Goal: Use online tool/utility

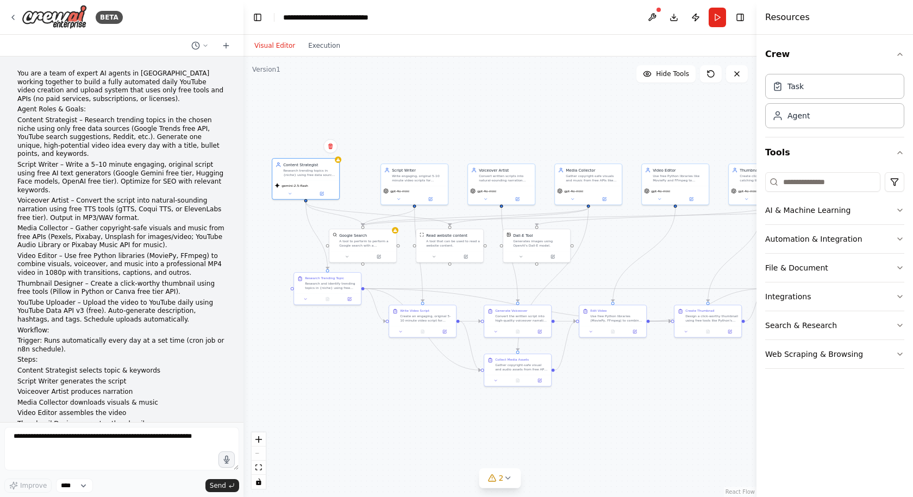
scroll to position [1691, 0]
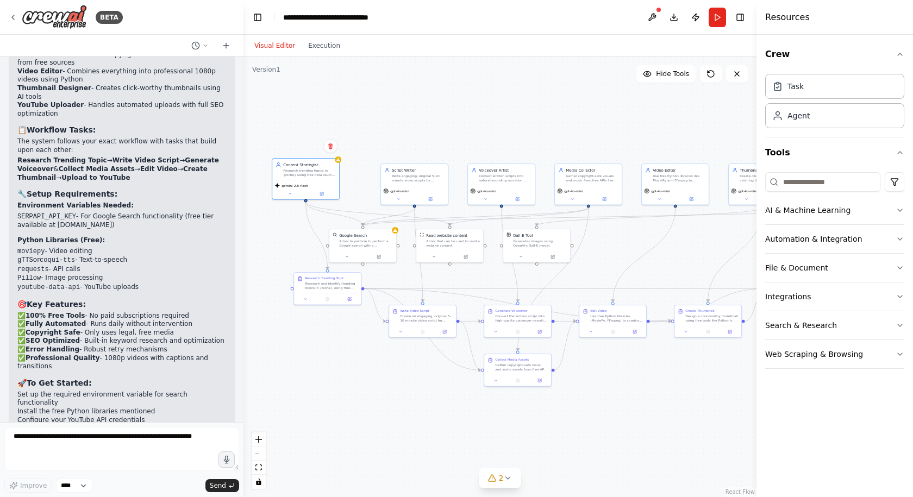
drag, startPoint x: 362, startPoint y: 186, endPoint x: 498, endPoint y: 222, distance: 140.5
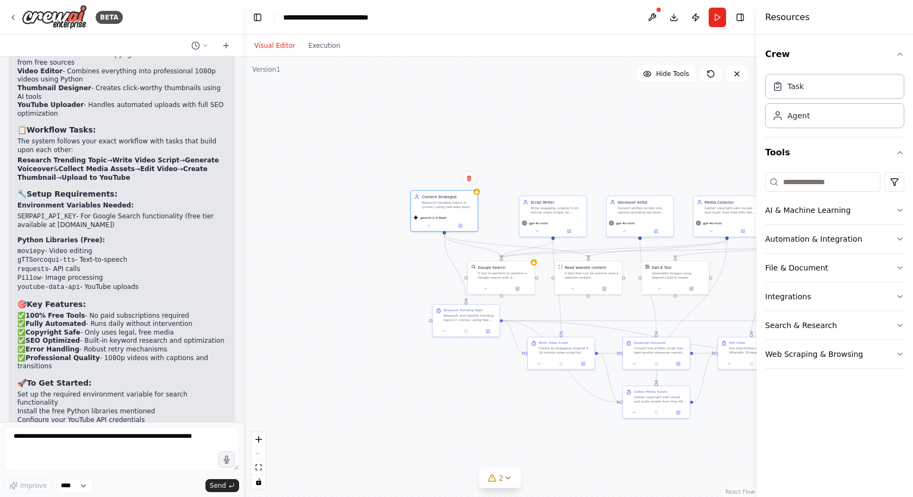
drag, startPoint x: 532, startPoint y: 300, endPoint x: 316, endPoint y: 323, distance: 217.0
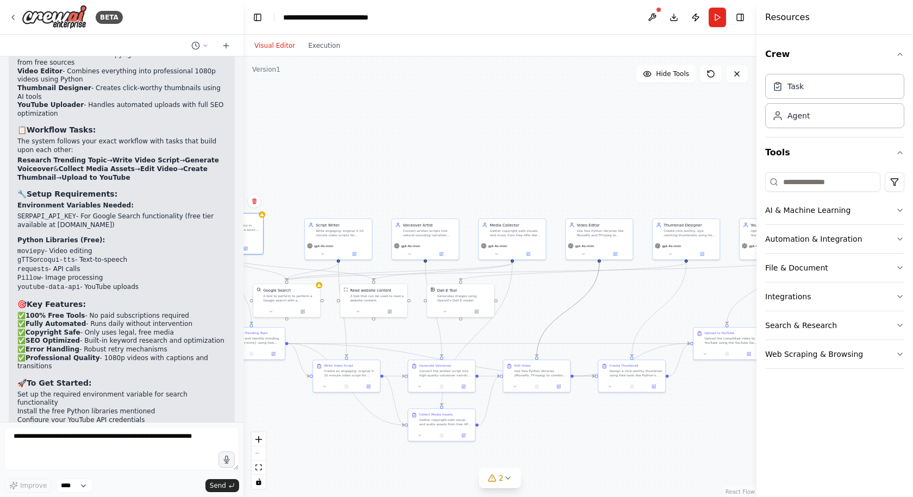
drag, startPoint x: 557, startPoint y: 316, endPoint x: 365, endPoint y: 268, distance: 198.2
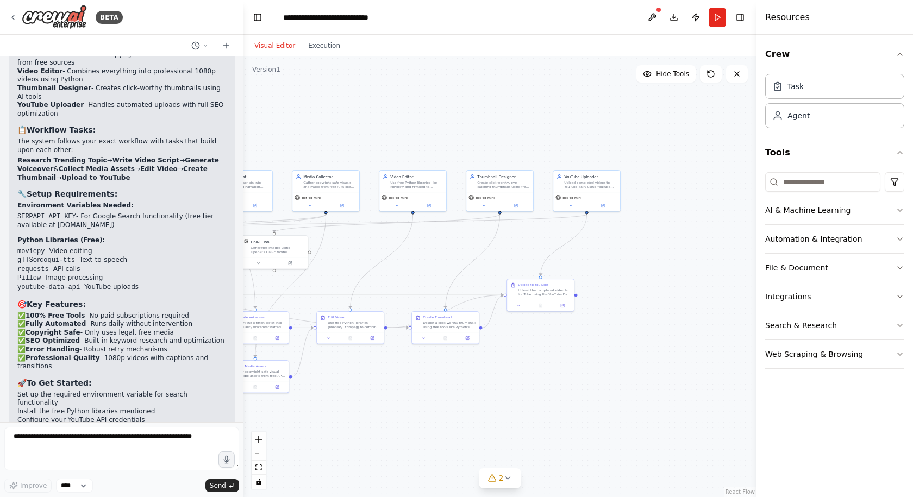
drag, startPoint x: 455, startPoint y: 293, endPoint x: 454, endPoint y: 282, distance: 10.9
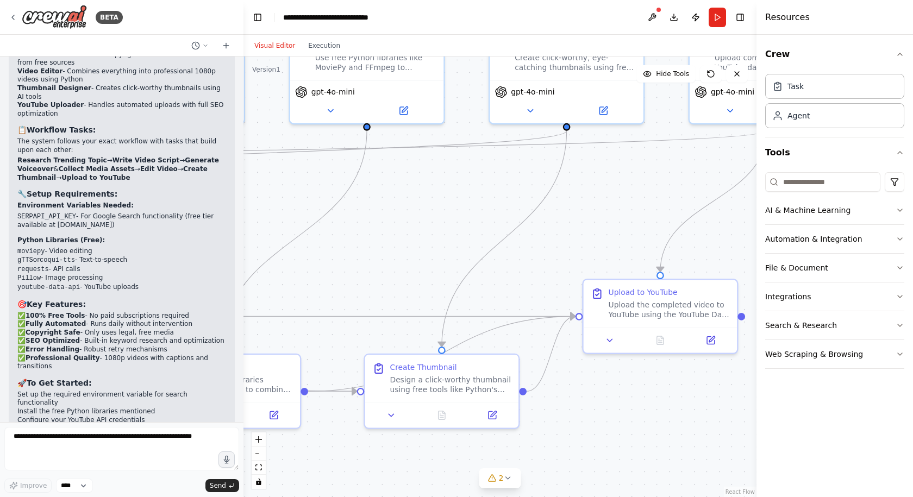
drag, startPoint x: 482, startPoint y: 297, endPoint x: 519, endPoint y: 302, distance: 37.7
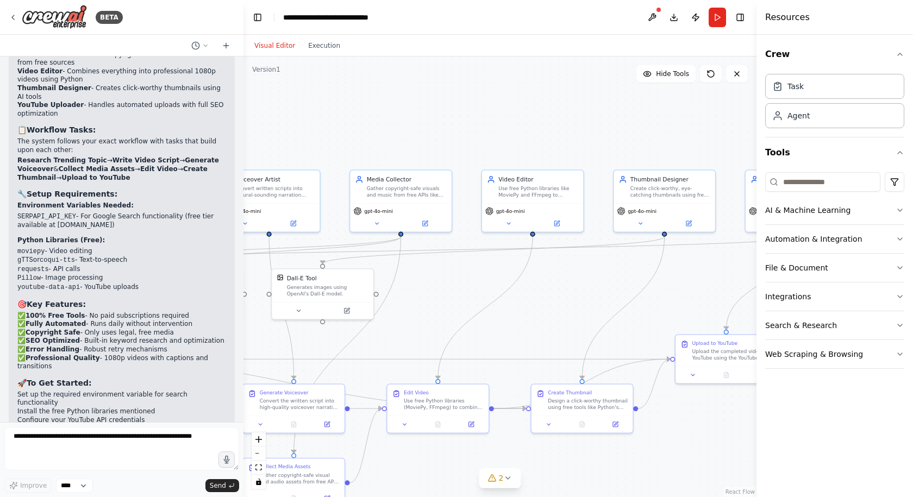
drag, startPoint x: 554, startPoint y: 315, endPoint x: 478, endPoint y: 305, distance: 76.8
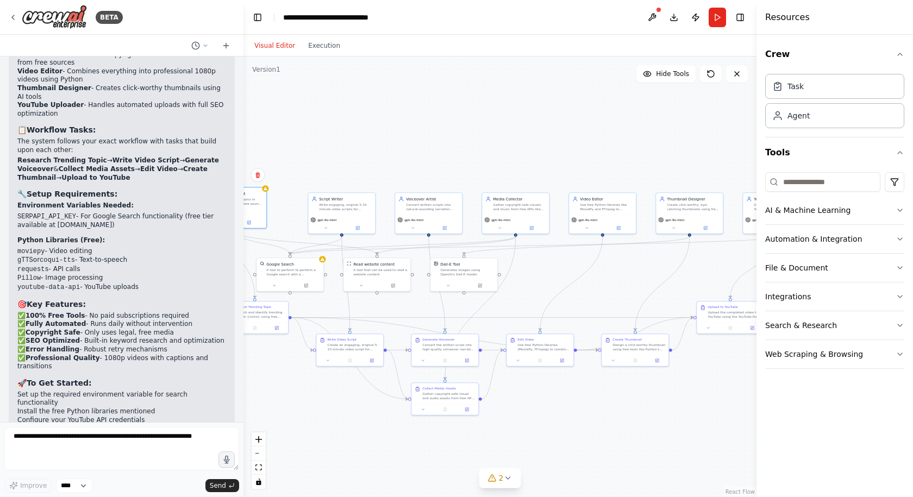
drag, startPoint x: 434, startPoint y: 233, endPoint x: 533, endPoint y: 211, distance: 101.2
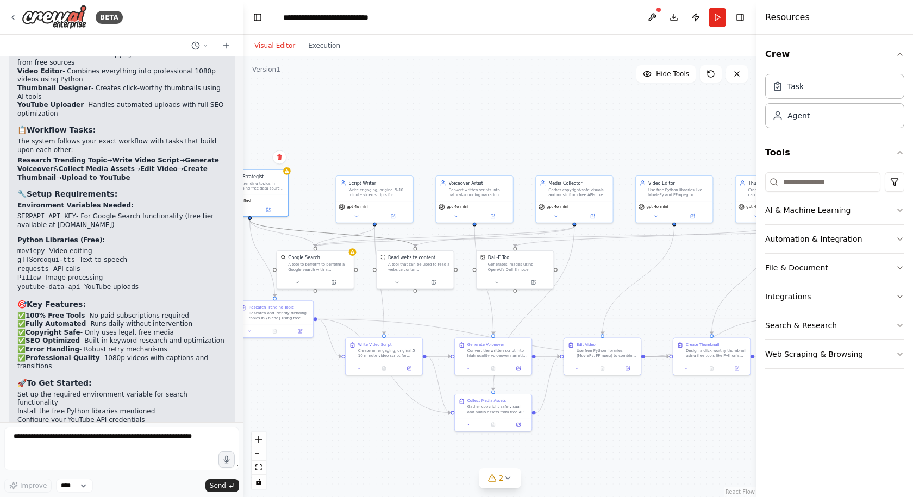
drag, startPoint x: 410, startPoint y: 245, endPoint x: 505, endPoint y: 211, distance: 101.4
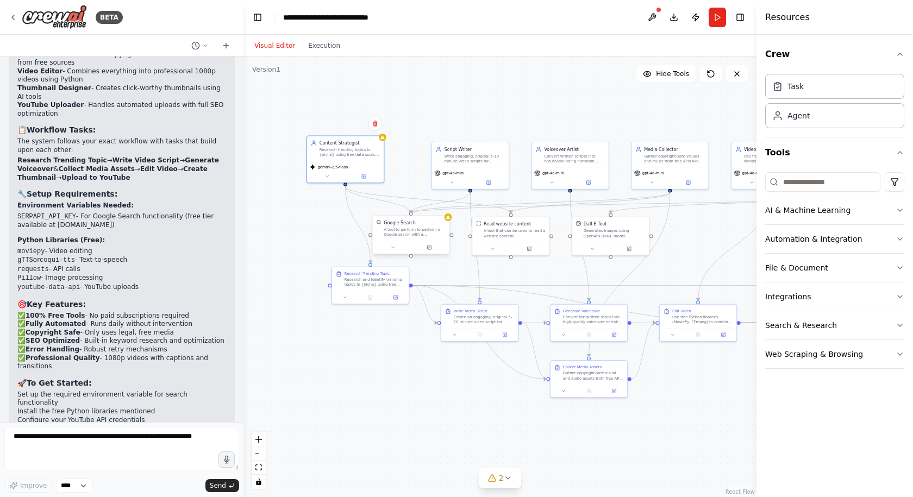
drag, startPoint x: 432, startPoint y: 239, endPoint x: 419, endPoint y: 221, distance: 22.5
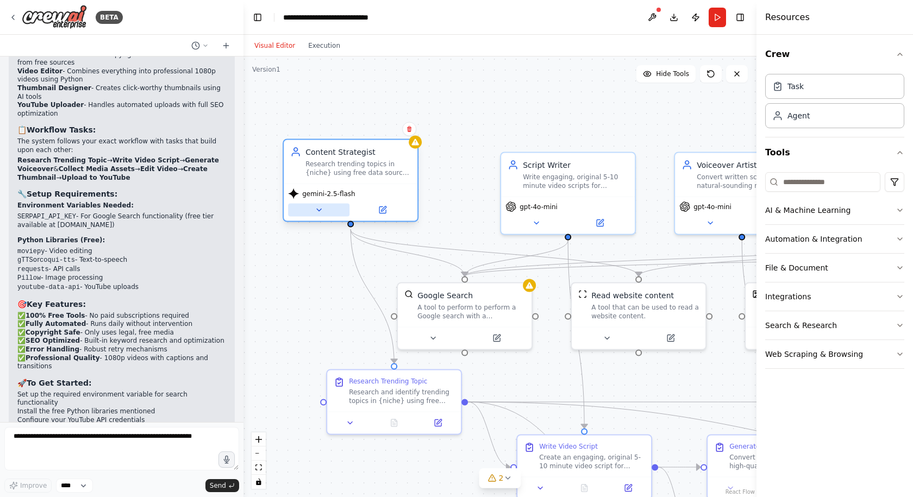
click at [324, 205] on button at bounding box center [318, 210] width 61 height 13
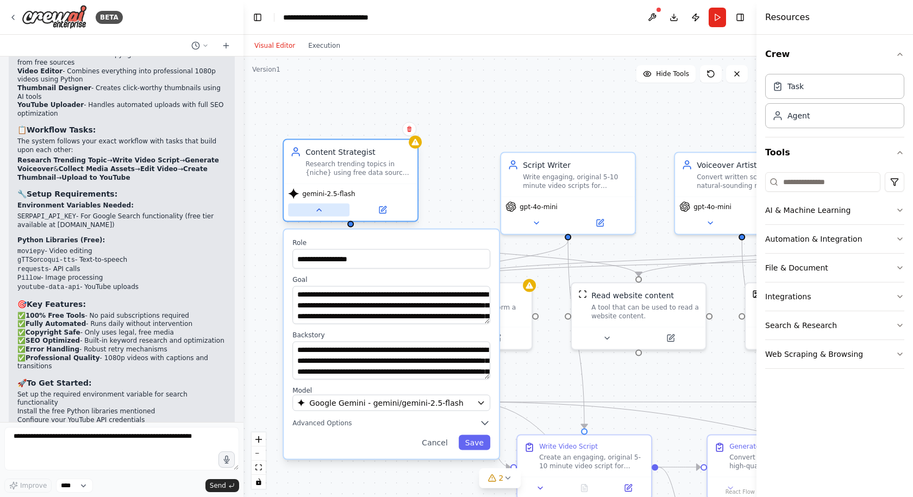
click at [324, 205] on button at bounding box center [318, 210] width 61 height 13
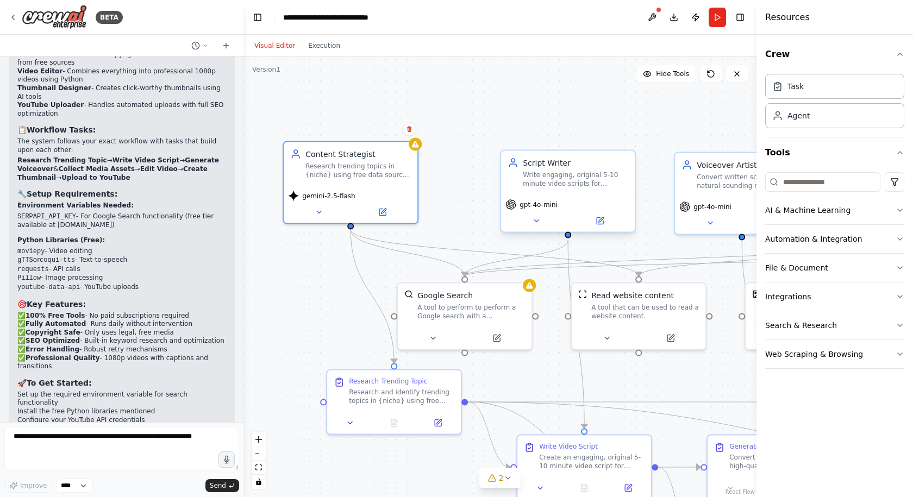
drag, startPoint x: 647, startPoint y: 159, endPoint x: 341, endPoint y: 184, distance: 306.9
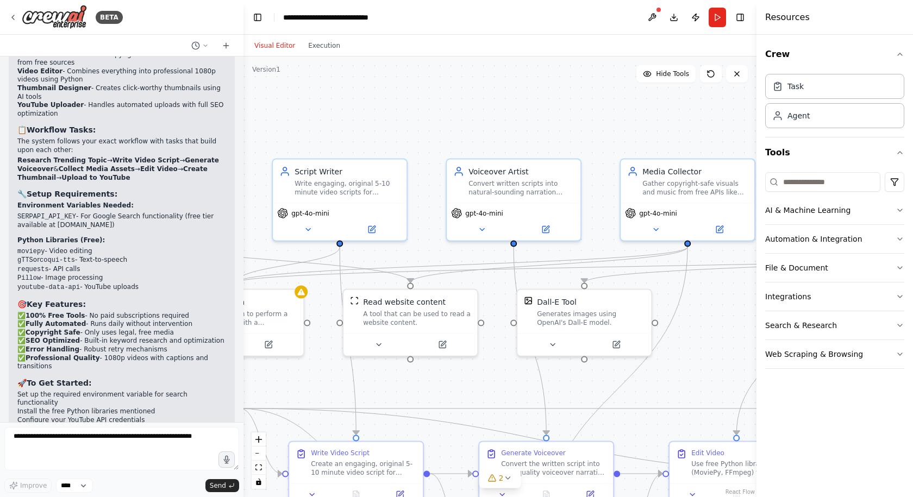
drag, startPoint x: 402, startPoint y: 91, endPoint x: 476, endPoint y: 61, distance: 80.2
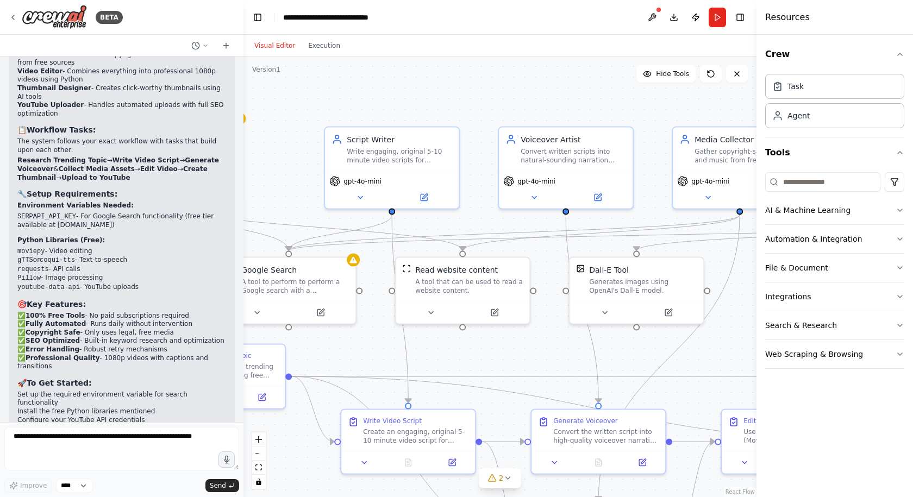
drag, startPoint x: 472, startPoint y: 142, endPoint x: 516, endPoint y: 102, distance: 60.0
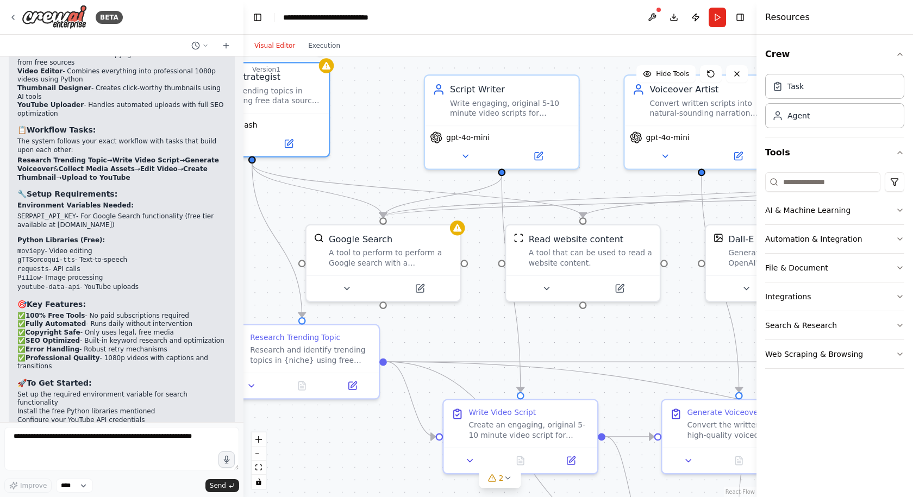
drag, startPoint x: 523, startPoint y: 159, endPoint x: 402, endPoint y: 154, distance: 120.7
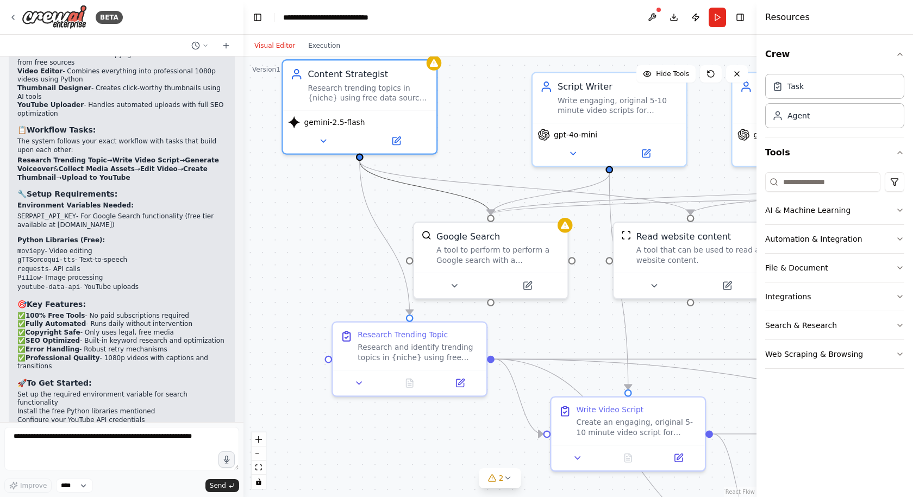
drag, startPoint x: 394, startPoint y: 173, endPoint x: 398, endPoint y: 204, distance: 31.7
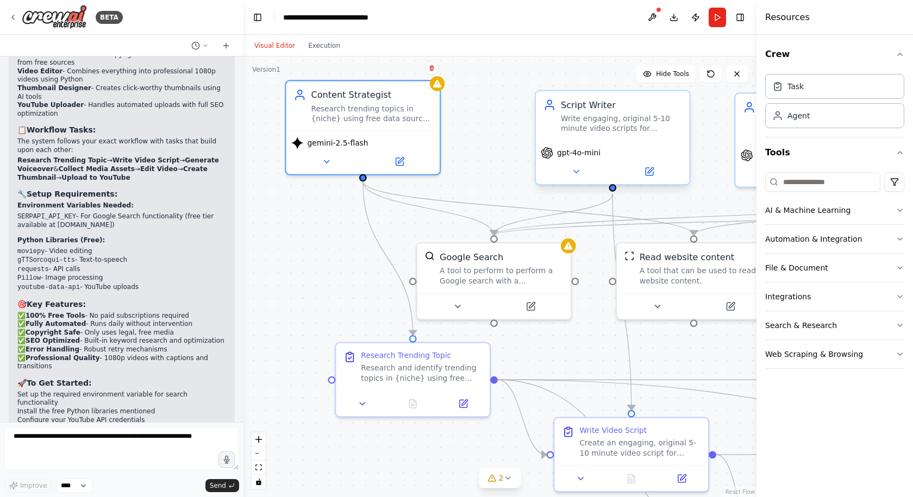
click at [581, 159] on div "gpt-4o-mini" at bounding box center [571, 153] width 60 height 12
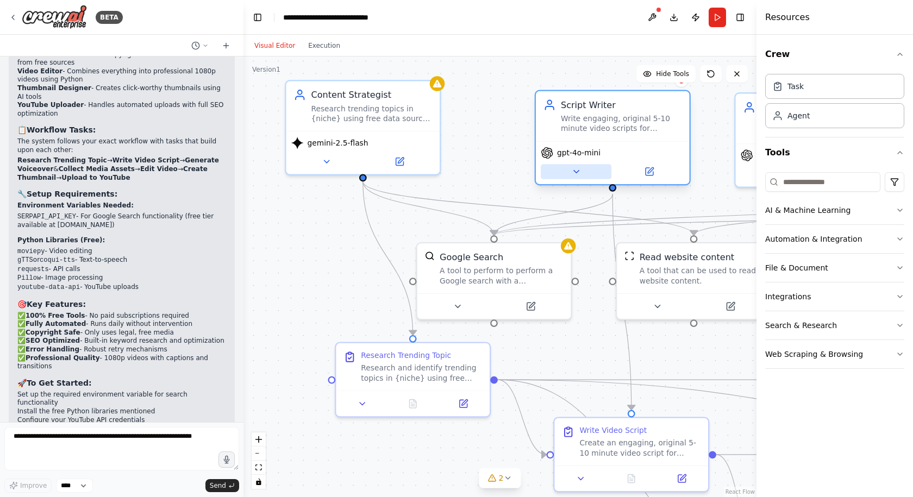
click at [582, 171] on button at bounding box center [576, 171] width 71 height 15
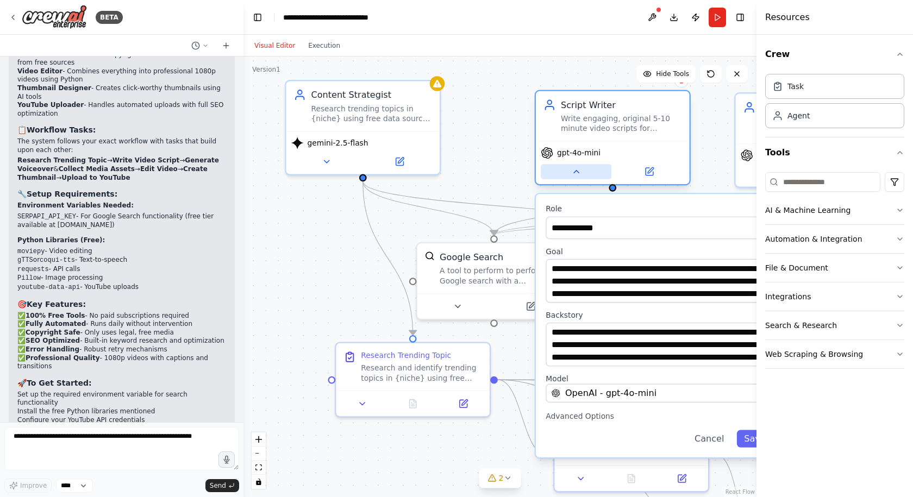
click at [580, 172] on icon at bounding box center [576, 172] width 10 height 10
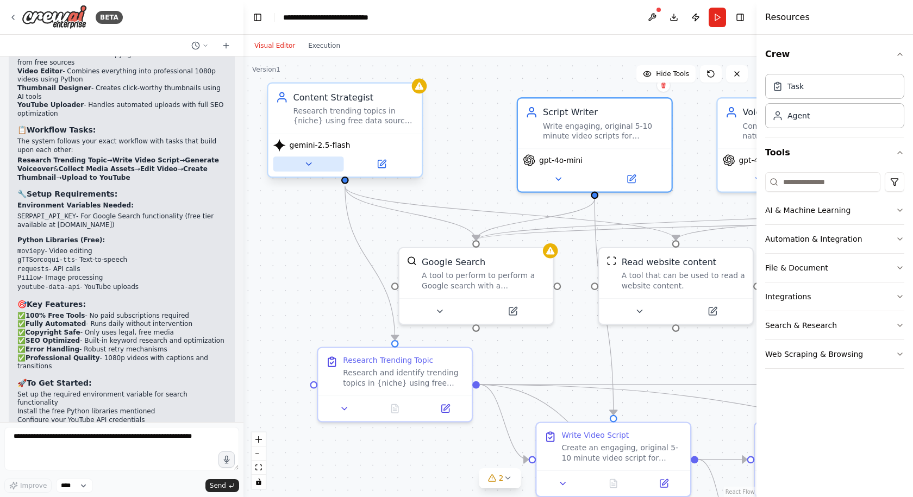
click at [306, 162] on icon at bounding box center [308, 164] width 10 height 10
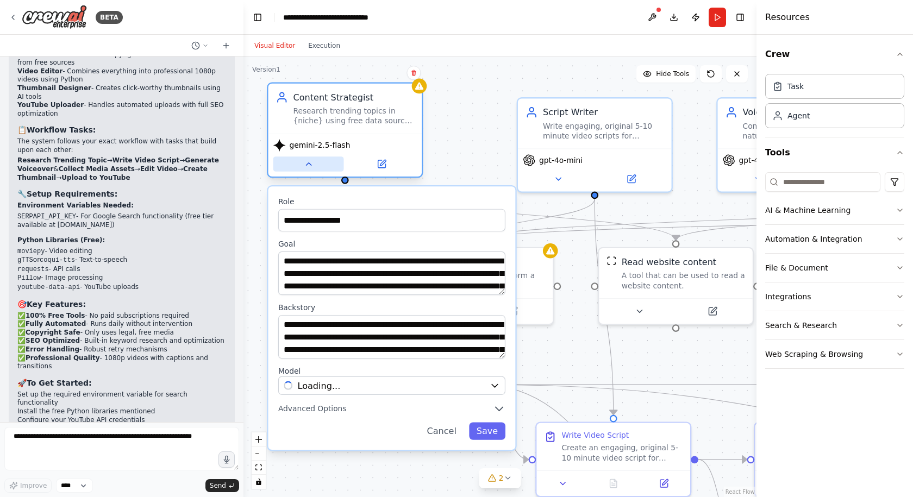
click at [306, 162] on icon at bounding box center [308, 164] width 10 height 10
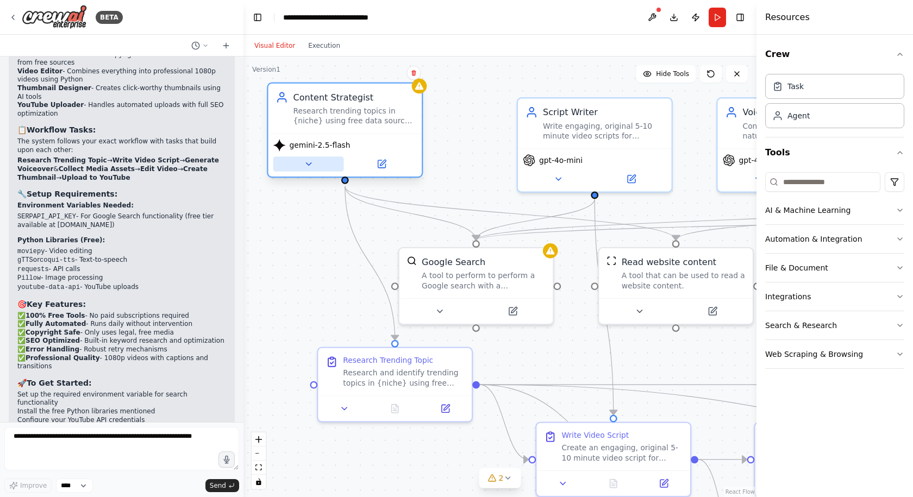
click at [306, 162] on icon at bounding box center [308, 164] width 10 height 10
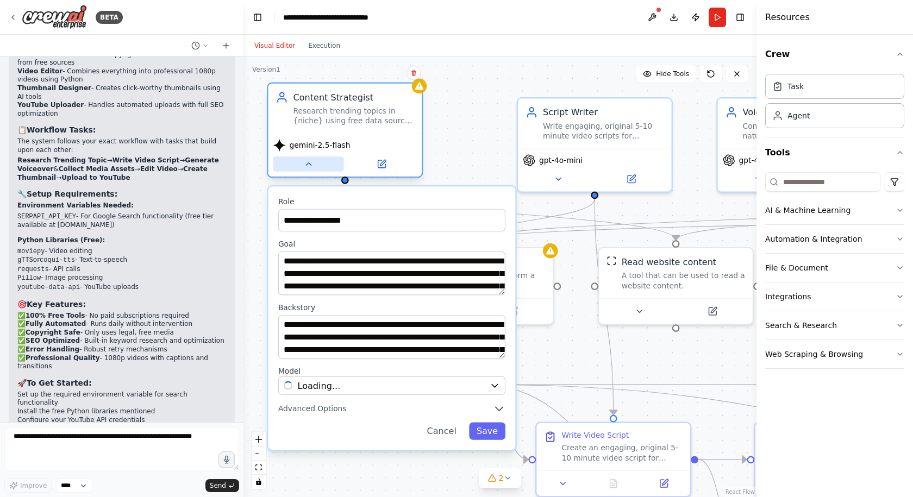
click at [306, 162] on icon at bounding box center [308, 164] width 10 height 10
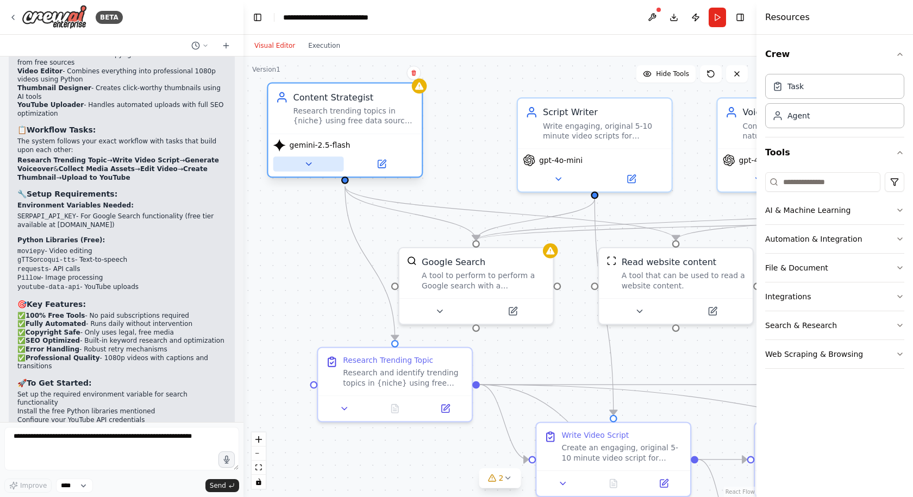
click at [306, 162] on icon at bounding box center [308, 164] width 10 height 10
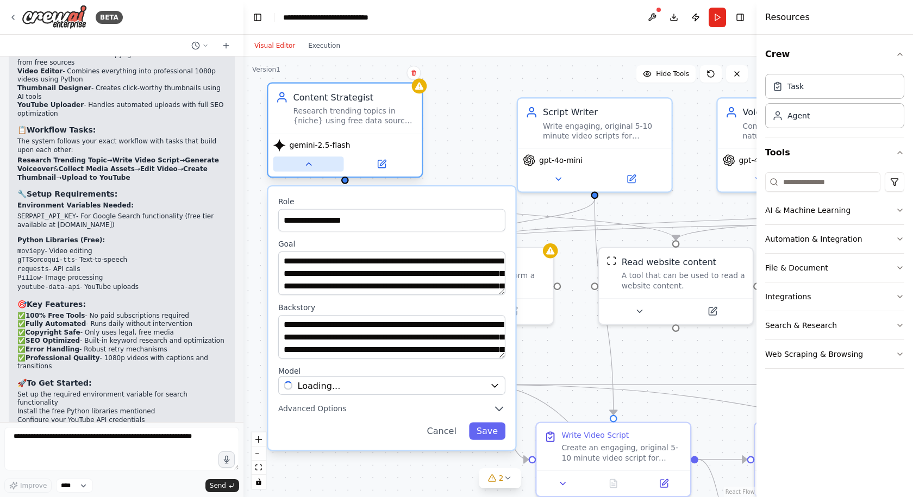
click at [306, 162] on icon at bounding box center [308, 164] width 10 height 10
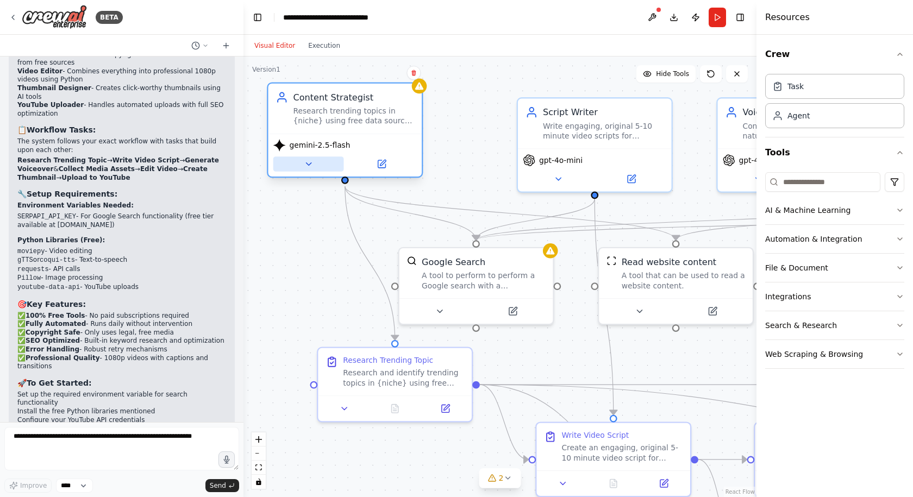
click at [308, 163] on icon at bounding box center [308, 164] width 5 height 3
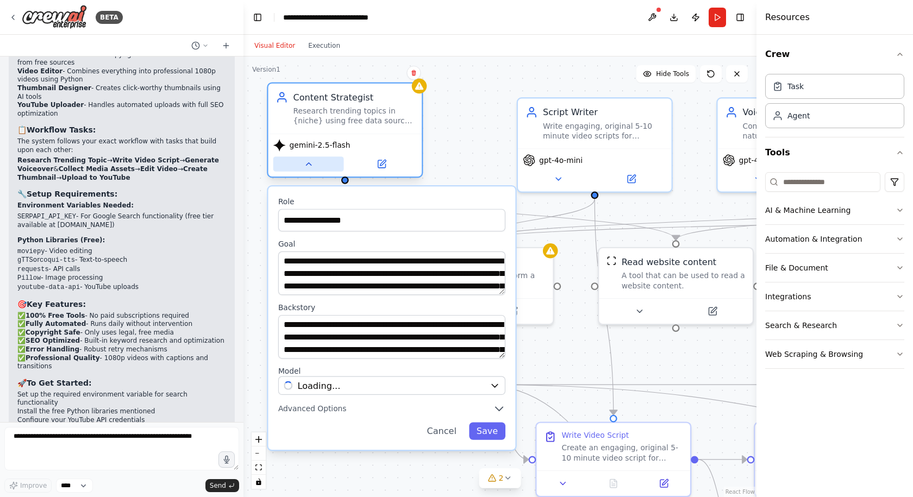
click at [309, 163] on icon at bounding box center [308, 164] width 5 height 3
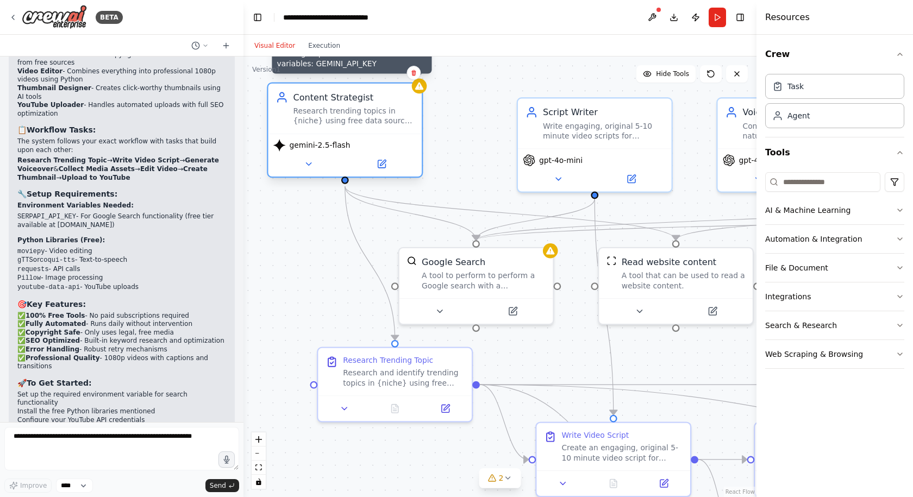
click at [418, 89] on icon at bounding box center [419, 87] width 8 height 8
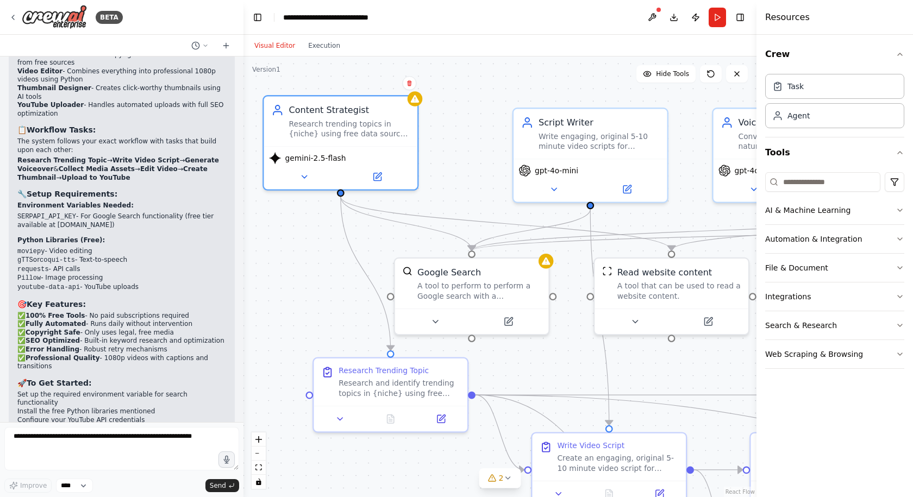
drag, startPoint x: 452, startPoint y: 117, endPoint x: 398, endPoint y: 175, distance: 79.2
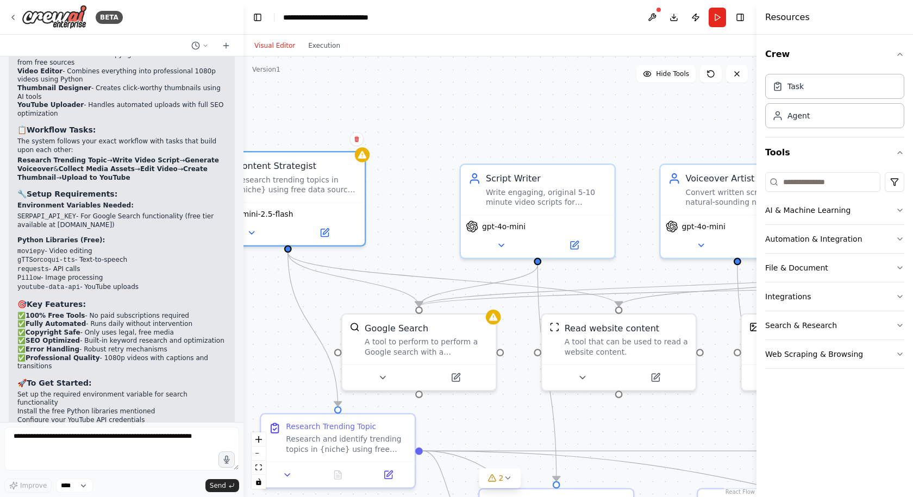
drag, startPoint x: 515, startPoint y: 145, endPoint x: 375, endPoint y: 164, distance: 140.9
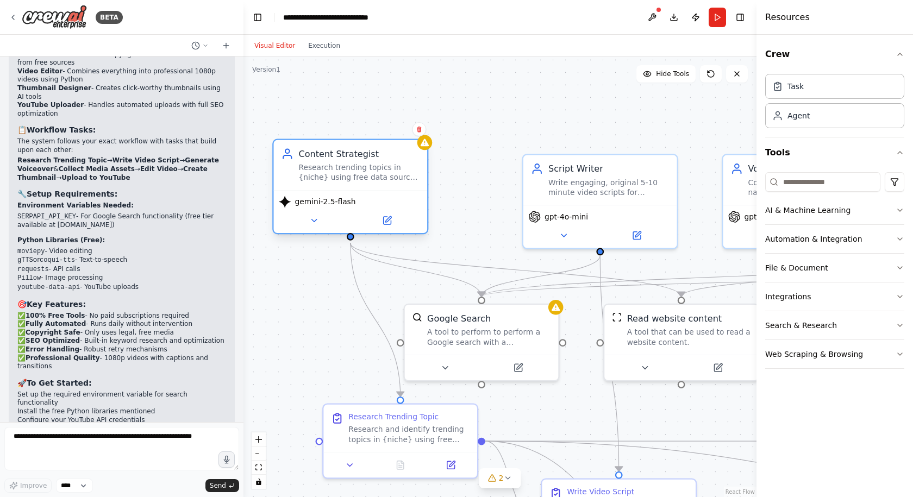
click at [414, 148] on div "Content Strategist" at bounding box center [358, 154] width 121 height 12
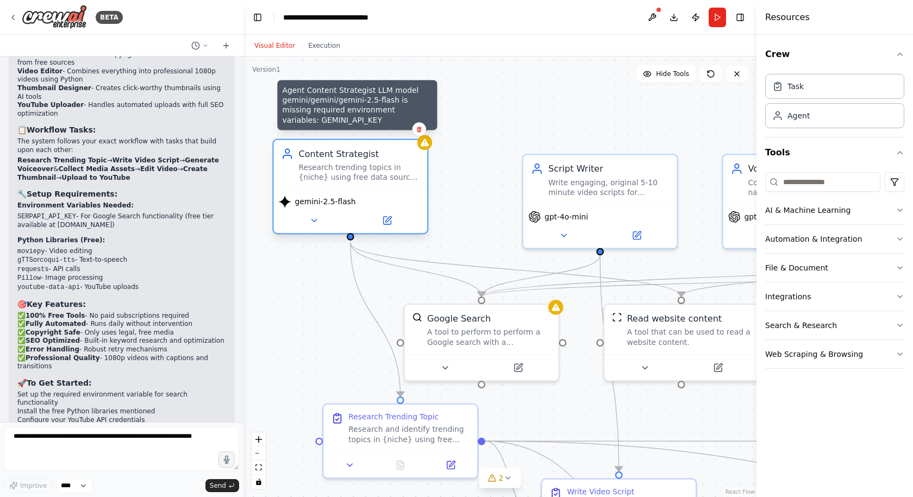
click at [421, 146] on icon at bounding box center [425, 143] width 8 height 8
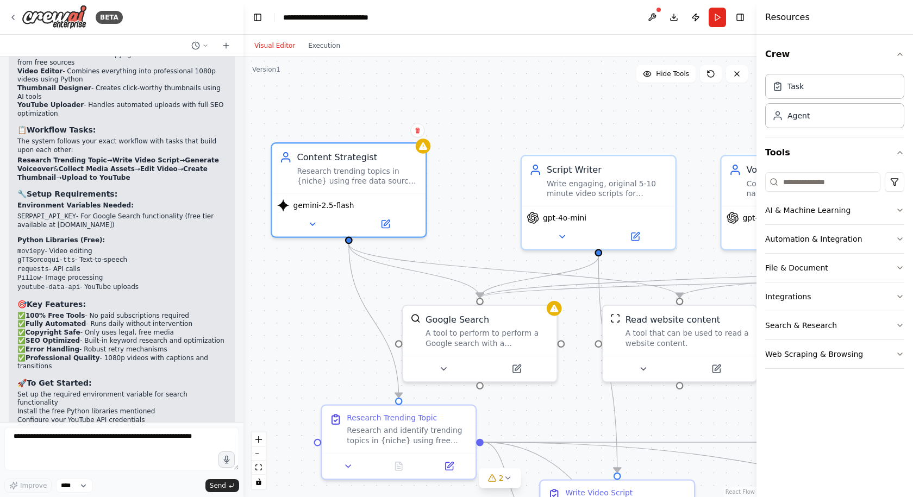
drag, startPoint x: 538, startPoint y: 132, endPoint x: 203, endPoint y: 136, distance: 335.2
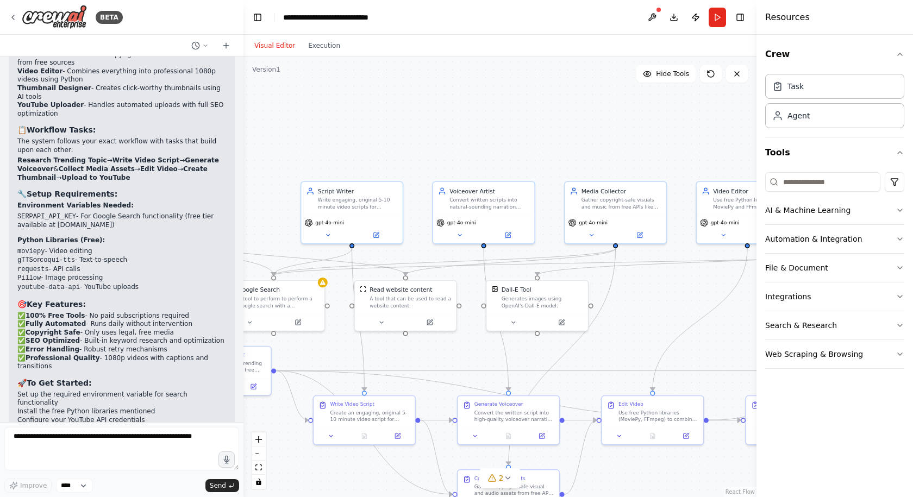
drag, startPoint x: 414, startPoint y: 214, endPoint x: 466, endPoint y: 205, distance: 52.8
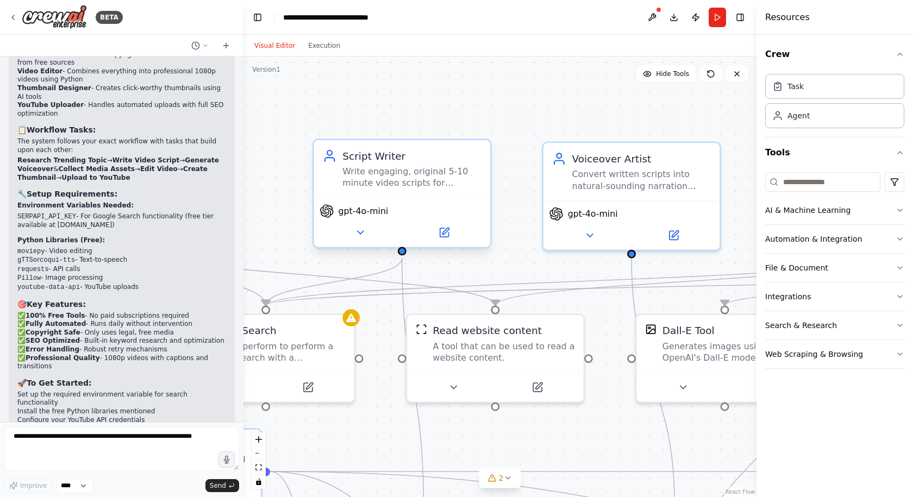
drag, startPoint x: 605, startPoint y: 188, endPoint x: 576, endPoint y: 188, distance: 28.8
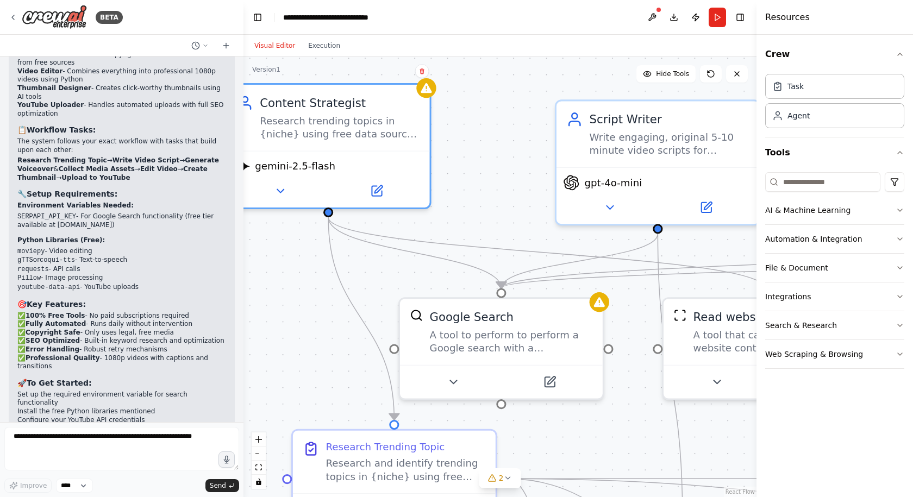
drag, startPoint x: 526, startPoint y: 223, endPoint x: 557, endPoint y: 224, distance: 30.4
